Goal: Information Seeking & Learning: Understand process/instructions

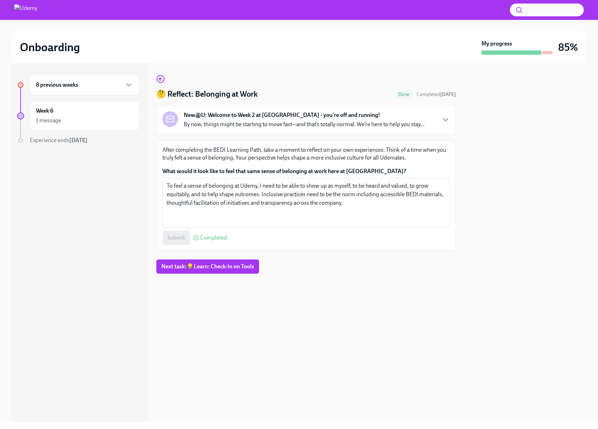
click at [58, 87] on h6 "8 previous weeks" at bounding box center [57, 85] width 42 height 8
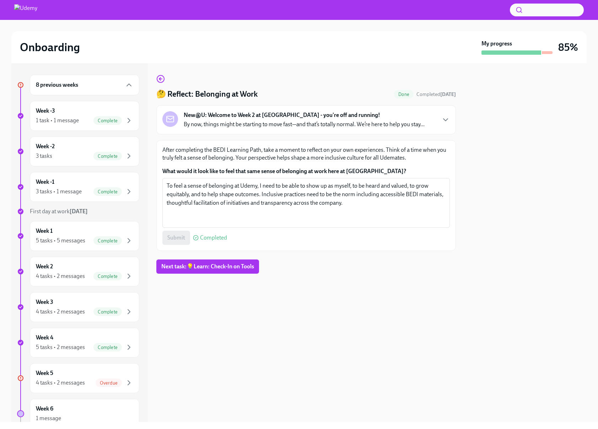
scroll to position [49, 0]
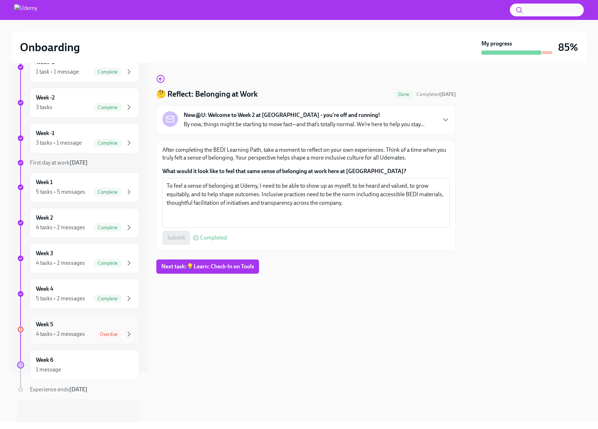
click at [68, 324] on div "Week 5 4 tasks • 2 messages Overdue" at bounding box center [84, 329] width 97 height 18
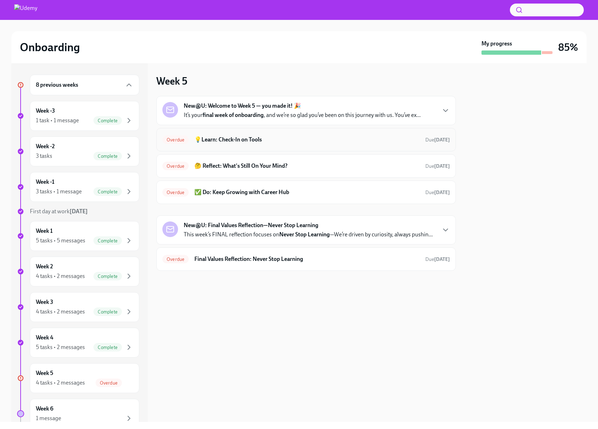
click at [237, 140] on h6 "💡Learn: Check-In on Tools" at bounding box center [306, 140] width 225 height 8
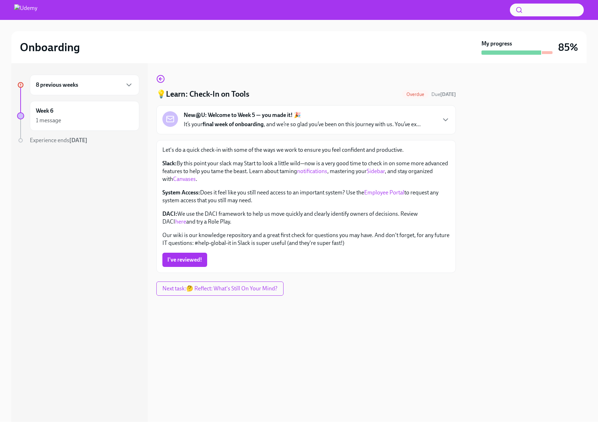
click at [178, 178] on link "Canvases" at bounding box center [184, 178] width 23 height 7
click at [186, 218] on link "here" at bounding box center [180, 221] width 11 height 7
click at [181, 260] on span "I've reviewed!" at bounding box center [184, 259] width 35 height 7
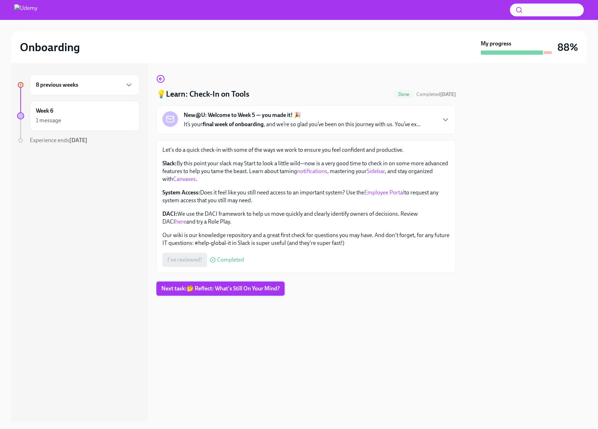
click at [203, 289] on span "Next task : 🤔 Reflect: What's Still On Your Mind?" at bounding box center [220, 288] width 118 height 7
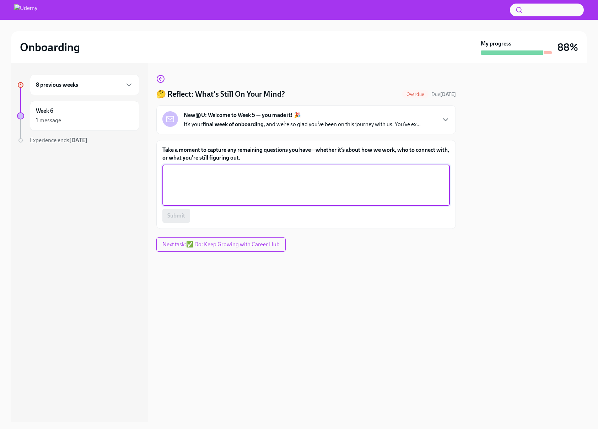
click at [216, 175] on textarea "Take a moment to capture any remaining questions you have—whether it’s about ho…" at bounding box center [306, 185] width 279 height 34
type textarea "E"
click at [305, 172] on textarea "Where can we access quarterly and annual company performance reports." at bounding box center [306, 185] width 279 height 34
click at [279, 172] on textarea "Where can we access quarterly and annual company reports." at bounding box center [306, 185] width 279 height 34
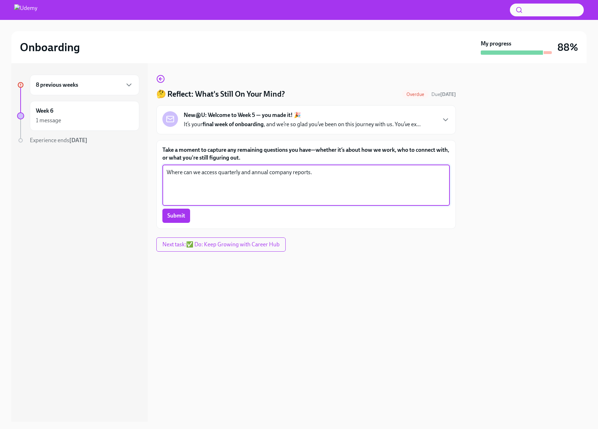
click at [279, 172] on textarea "Where can we access quarterly and annual company reports." at bounding box center [306, 185] width 279 height 34
click at [343, 172] on textarea "Where can we access quarterly and annual company earnings reports." at bounding box center [306, 185] width 279 height 34
type textarea "Where can we access quarterly and annual company earnings reports?"
click at [182, 217] on span "Submit" at bounding box center [176, 215] width 18 height 7
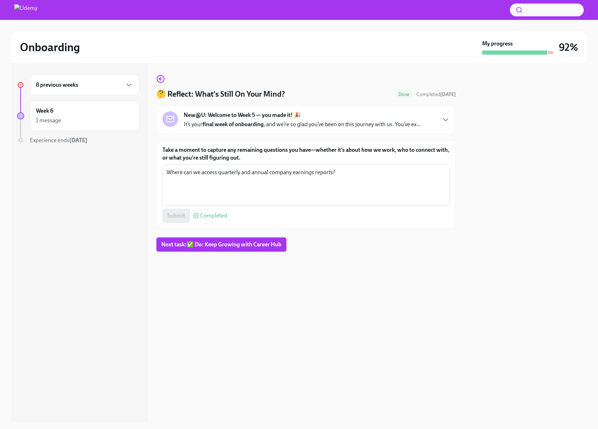
click at [213, 245] on span "Next task : ✅ Do: Keep Growing with Career Hub" at bounding box center [221, 244] width 120 height 7
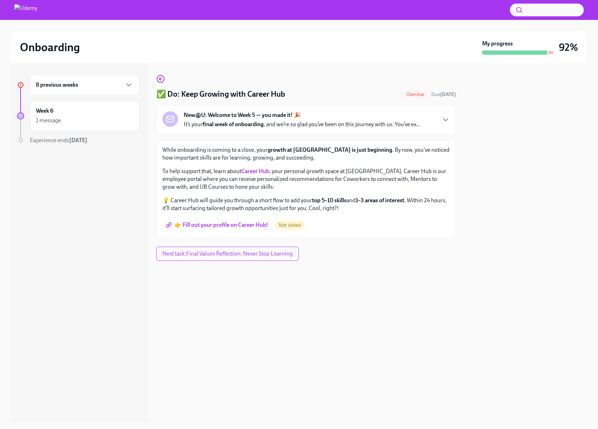
click at [226, 123] on strong "final week of onboarding" at bounding box center [232, 124] width 61 height 7
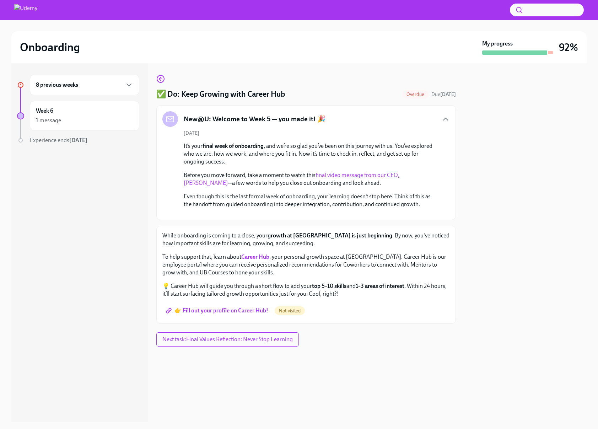
scroll to position [31, 0]
click at [53, 81] on div "8 previous weeks" at bounding box center [84, 85] width 97 height 9
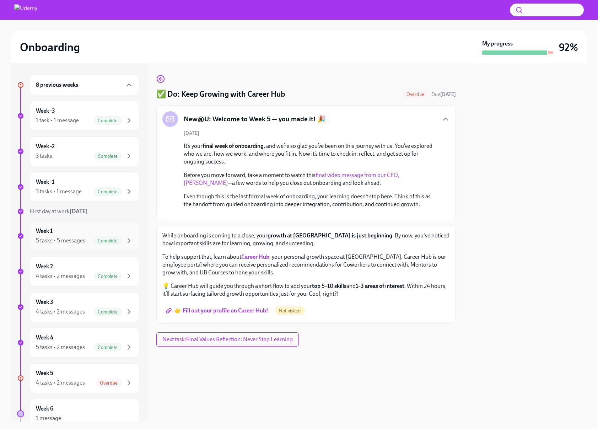
scroll to position [49, 0]
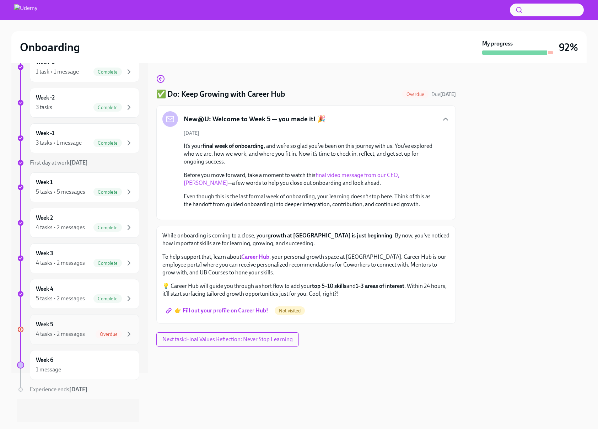
click at [66, 327] on div "Week 5 4 tasks • 2 messages Overdue" at bounding box center [84, 329] width 97 height 18
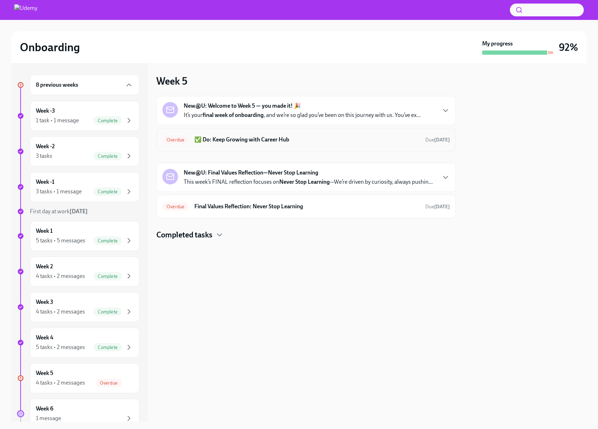
click at [232, 143] on h6 "✅ Do: Keep Growing with Career Hub" at bounding box center [306, 140] width 225 height 8
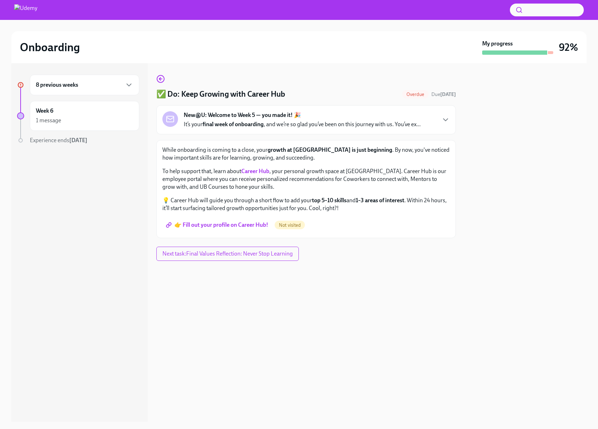
click at [253, 172] on strong "Career Hub" at bounding box center [255, 171] width 28 height 7
click at [232, 223] on span "👉 Fill out your profile on Career Hub!" at bounding box center [217, 224] width 101 height 7
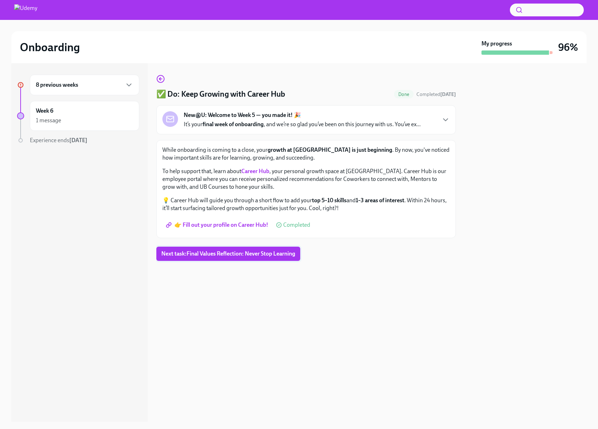
click at [219, 254] on span "Next task : Final Values Reflection: Never Stop Learning" at bounding box center [228, 253] width 134 height 7
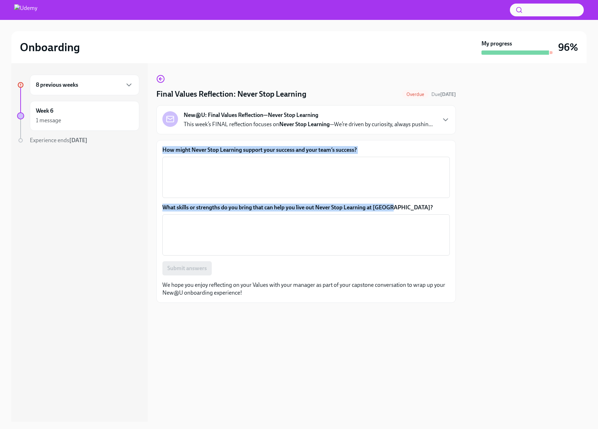
drag, startPoint x: 162, startPoint y: 149, endPoint x: 407, endPoint y: 211, distance: 253.5
click at [407, 211] on div "How might Never Stop Learning support your success and your team’s success? x ​…" at bounding box center [305, 221] width 299 height 163
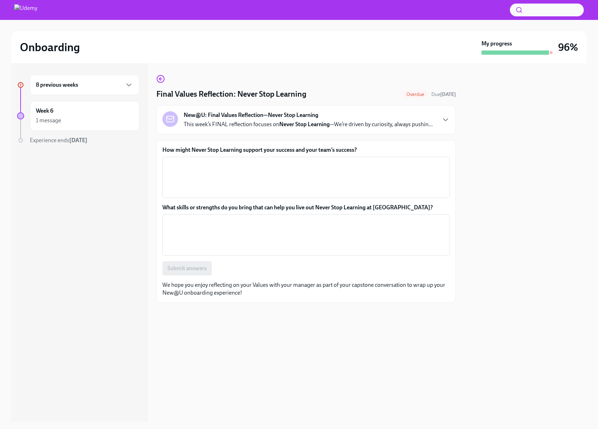
click at [394, 118] on div "New@U: Final Values Reflection—Never Stop Learning This week’s FINAL reflection…" at bounding box center [308, 119] width 249 height 17
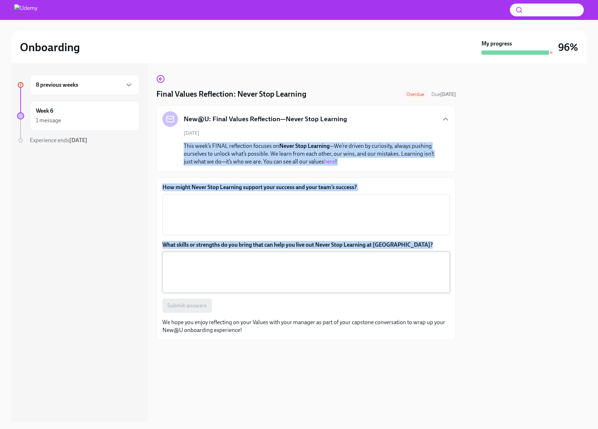
drag, startPoint x: 184, startPoint y: 144, endPoint x: 414, endPoint y: 252, distance: 255.0
click at [414, 252] on div "Final Values Reflection: Never Stop Learning Overdue Due [DATE] New@U: Final Va…" at bounding box center [305, 207] width 299 height 265
copy div "This week’s FINAL reflection focuses on Never Stop Learning —We’re driven by cu…"
